Goal: Transaction & Acquisition: Purchase product/service

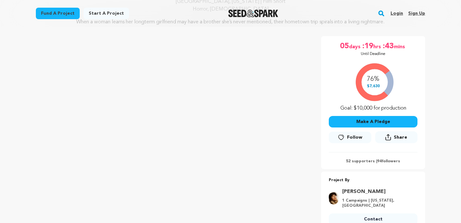
scroll to position [86, 0]
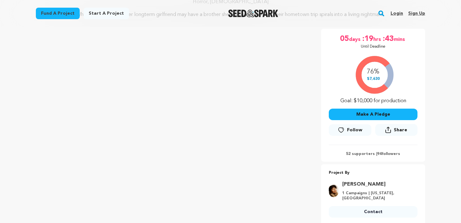
click at [355, 120] on button "Make A Pledge" at bounding box center [373, 115] width 89 height 12
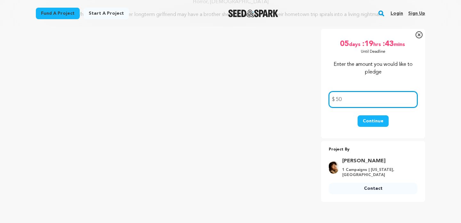
type input "50"
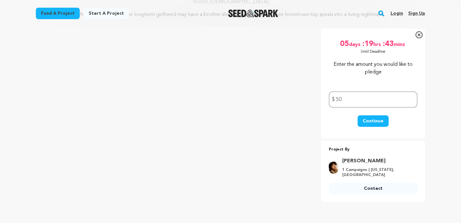
click at [365, 124] on button "Continue" at bounding box center [373, 122] width 31 height 12
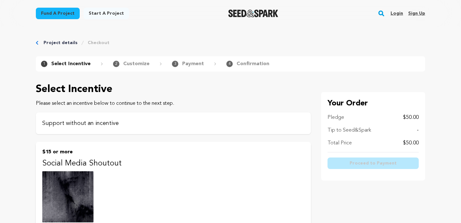
click at [95, 123] on p "Support without an incentive" at bounding box center [173, 123] width 262 height 9
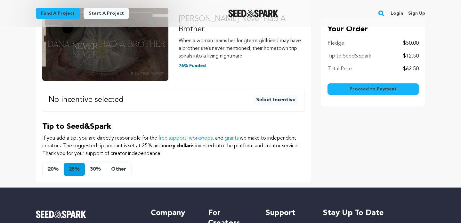
scroll to position [153, 0]
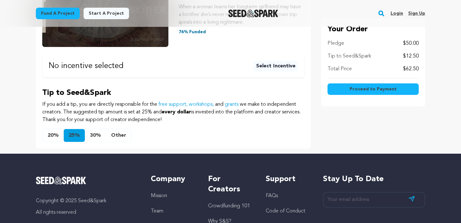
click at [54, 136] on button "20%" at bounding box center [53, 135] width 21 height 13
click at [376, 89] on span "Proceed to Payment" at bounding box center [373, 89] width 47 height 6
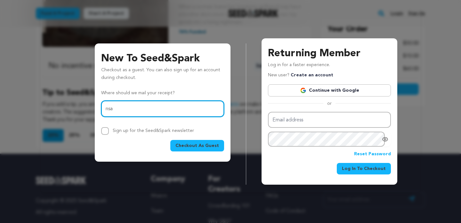
type input "nsamdahl@gmail.com"
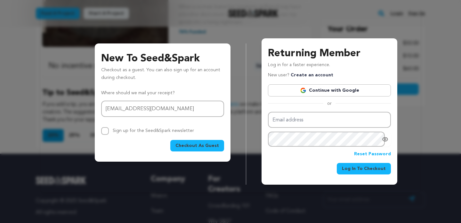
click at [198, 145] on span "Checkout As Guest" at bounding box center [197, 146] width 44 height 6
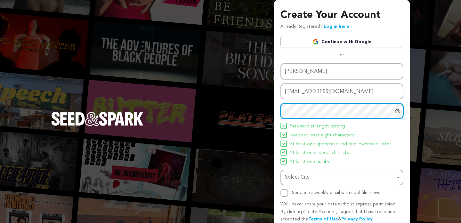
click at [319, 177] on div "Select City Remove item" at bounding box center [340, 177] width 110 height 9
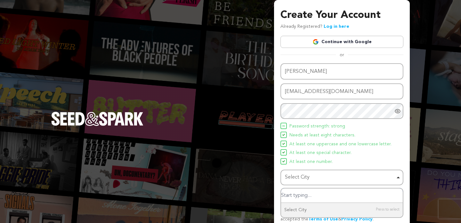
click at [315, 195] on input "Select City" at bounding box center [342, 196] width 122 height 14
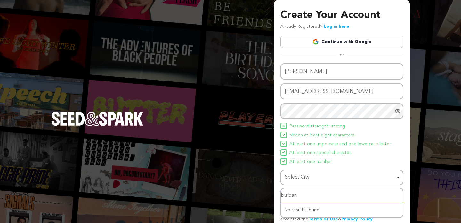
type input "burbank"
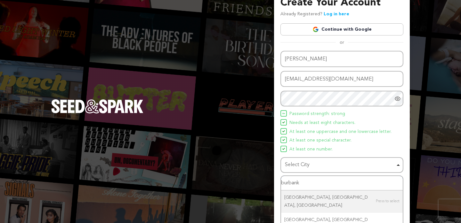
scroll to position [16, 0]
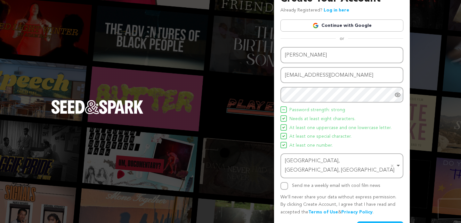
click at [379, 212] on div "Name [PERSON_NAME] Email address [EMAIL_ADDRESS][DOMAIN_NAME] Password Password…" at bounding box center [341, 140] width 123 height 186
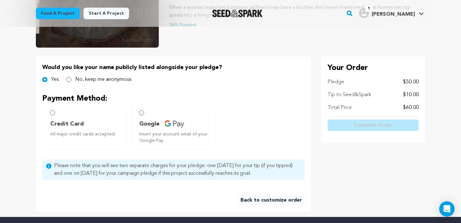
scroll to position [108, 0]
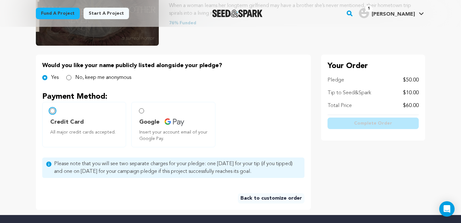
click at [52, 113] on input "Credit Card All major credit cards accepted." at bounding box center [52, 111] width 5 height 5
radio input "false"
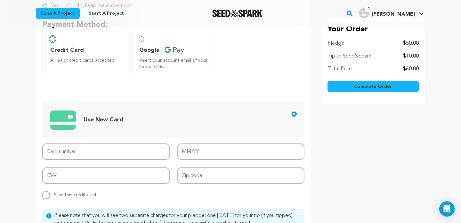
scroll to position [224, 0]
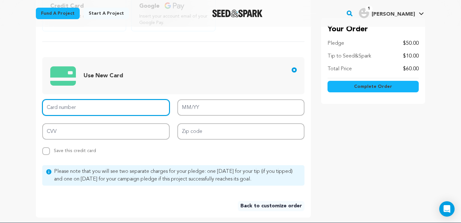
click at [81, 113] on input "Card number" at bounding box center [105, 108] width 127 height 16
type input "4465 4004 0438 7237"
type input "07/28"
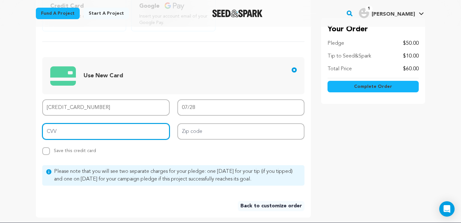
type input "390"
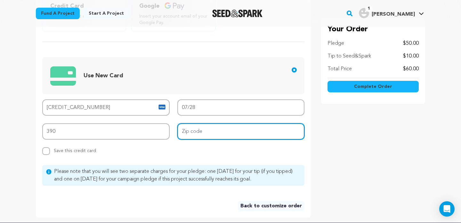
click at [203, 137] on input "Zip code" at bounding box center [240, 132] width 127 height 16
type input "91506"
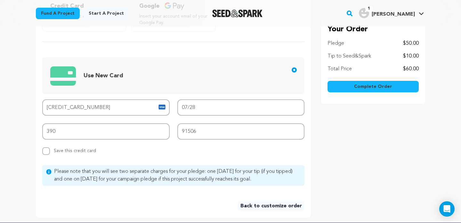
click at [213, 155] on div "Card number 4465 4004 0438 7237 MM/YY 07/28 CVV 390 Zip code 91506 Replace save…" at bounding box center [173, 128] width 262 height 56
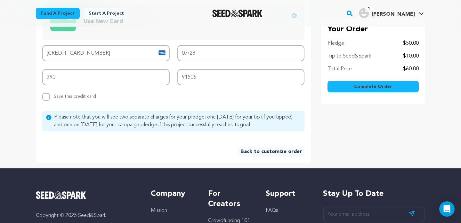
scroll to position [280, 0]
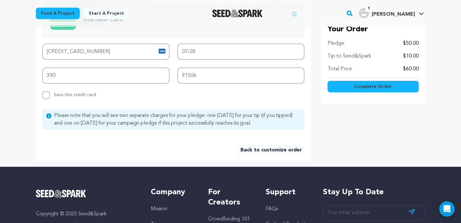
click at [358, 91] on button "Complete Order" at bounding box center [372, 87] width 91 height 12
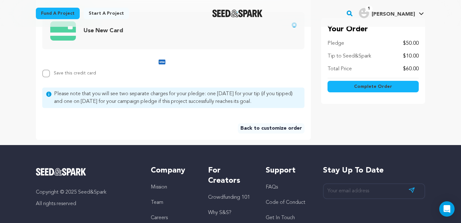
scroll to position [267, 0]
